Goal: Navigation & Orientation: Find specific page/section

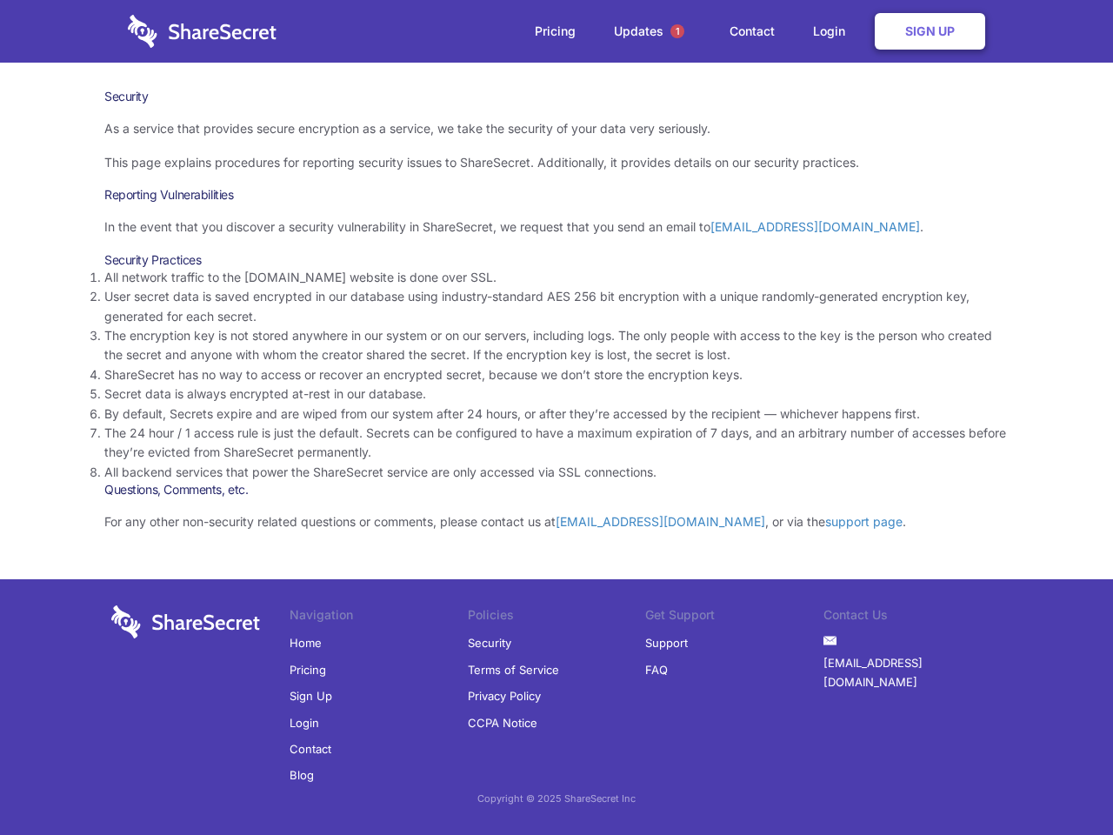
click at [557, 418] on li "By default, Secrets expire and are wiped from our system after 24 hours, or aft…" at bounding box center [556, 413] width 905 height 19
click at [678, 31] on span "1" at bounding box center [678, 31] width 14 height 14
